Goal: Task Accomplishment & Management: Use online tool/utility

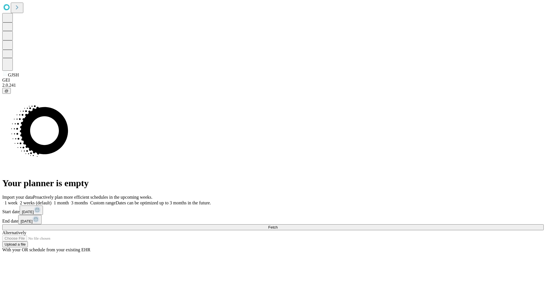
click at [18, 200] on label "1 week" at bounding box center [9, 202] width 15 height 5
click at [277, 225] on span "Fetch" at bounding box center [272, 227] width 9 height 4
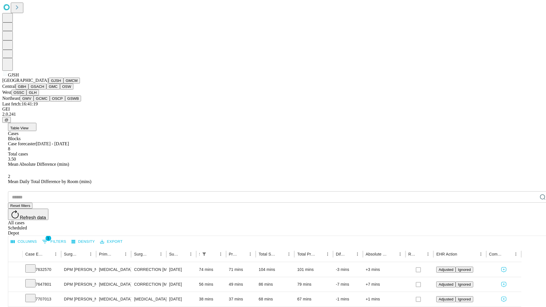
click at [63, 84] on button "GMCM" at bounding box center [71, 81] width 16 height 6
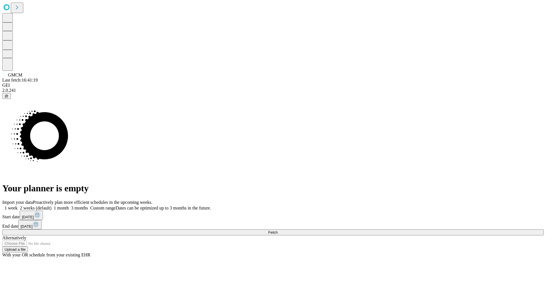
click at [18, 205] on label "1 week" at bounding box center [9, 207] width 15 height 5
click at [277, 230] on span "Fetch" at bounding box center [272, 232] width 9 height 4
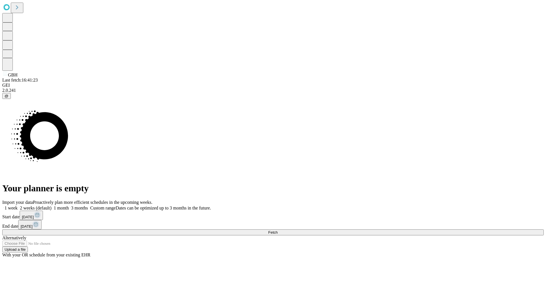
click at [18, 205] on label "1 week" at bounding box center [9, 207] width 15 height 5
click at [277, 230] on span "Fetch" at bounding box center [272, 232] width 9 height 4
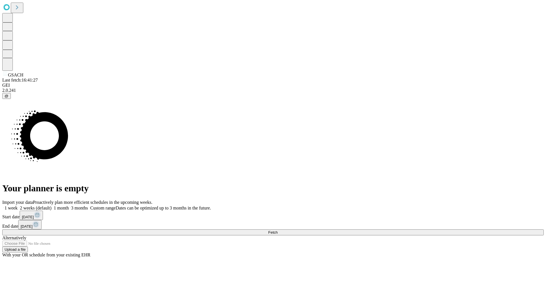
click at [18, 205] on label "1 week" at bounding box center [9, 207] width 15 height 5
click at [277, 230] on span "Fetch" at bounding box center [272, 232] width 9 height 4
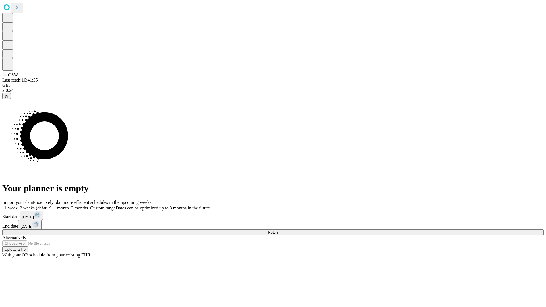
click at [18, 205] on label "1 week" at bounding box center [9, 207] width 15 height 5
click at [277, 230] on span "Fetch" at bounding box center [272, 232] width 9 height 4
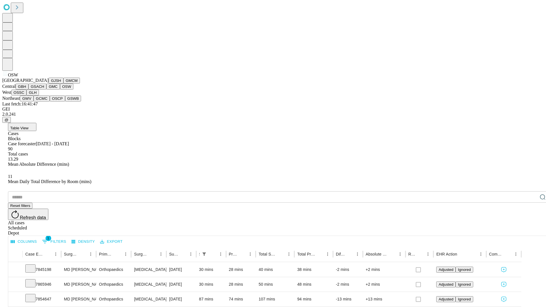
click at [27, 95] on button "OSSC" at bounding box center [18, 93] width 15 height 6
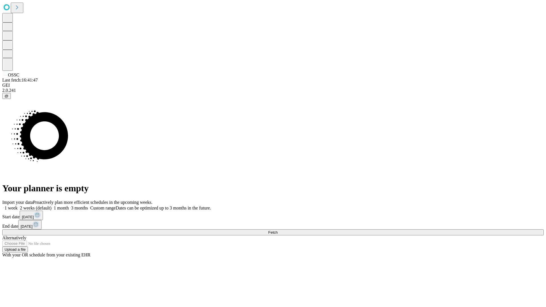
click at [18, 205] on label "1 week" at bounding box center [9, 207] width 15 height 5
click at [277, 230] on span "Fetch" at bounding box center [272, 232] width 9 height 4
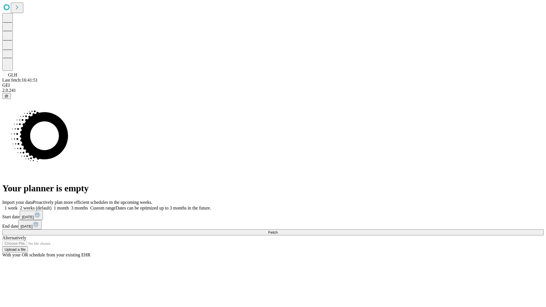
click at [18, 205] on label "1 week" at bounding box center [9, 207] width 15 height 5
click at [277, 230] on span "Fetch" at bounding box center [272, 232] width 9 height 4
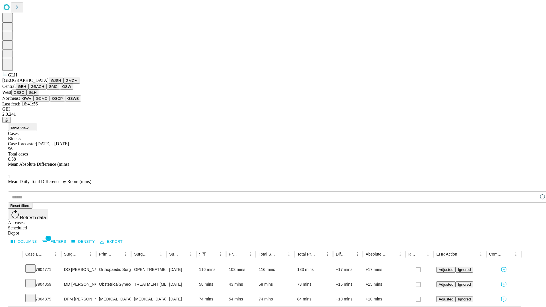
click at [34, 101] on button "GWV" at bounding box center [27, 98] width 14 height 6
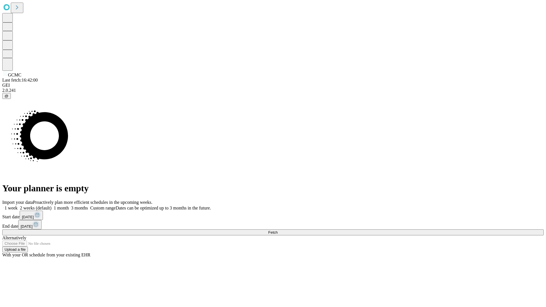
click at [18, 205] on label "1 week" at bounding box center [9, 207] width 15 height 5
click at [277, 230] on span "Fetch" at bounding box center [272, 232] width 9 height 4
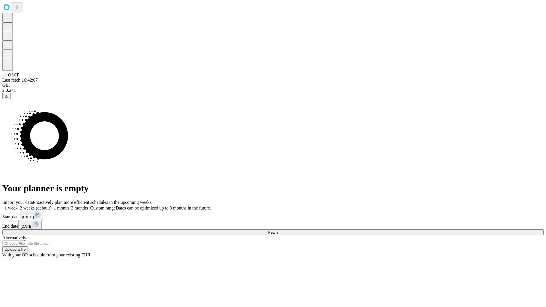
click at [277, 230] on span "Fetch" at bounding box center [272, 232] width 9 height 4
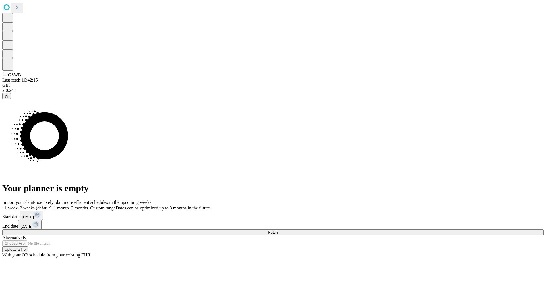
click at [18, 205] on label "1 week" at bounding box center [9, 207] width 15 height 5
click at [277, 230] on span "Fetch" at bounding box center [272, 232] width 9 height 4
